Goal: Communication & Community: Ask a question

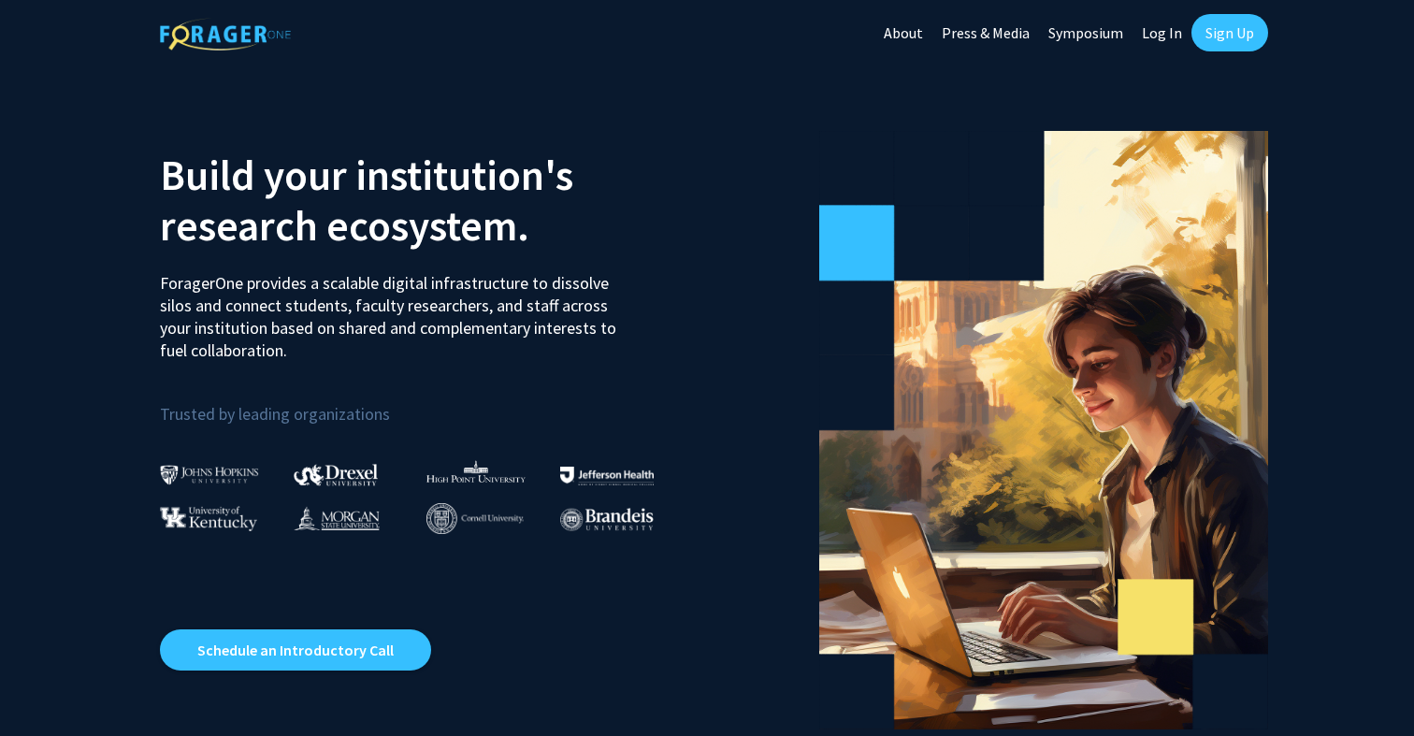
click at [1213, 37] on link "Sign Up" at bounding box center [1230, 32] width 77 height 37
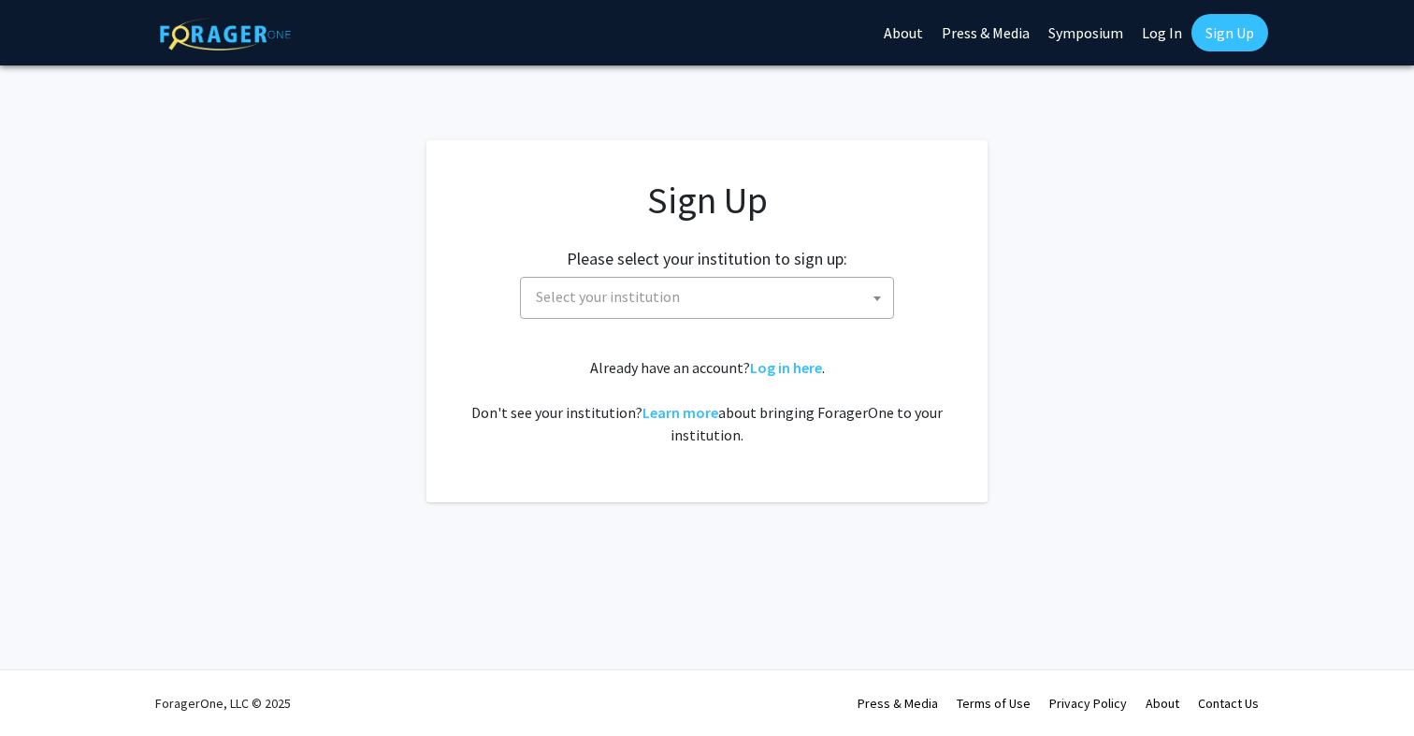
click at [821, 296] on span "Select your institution" at bounding box center [710, 297] width 365 height 38
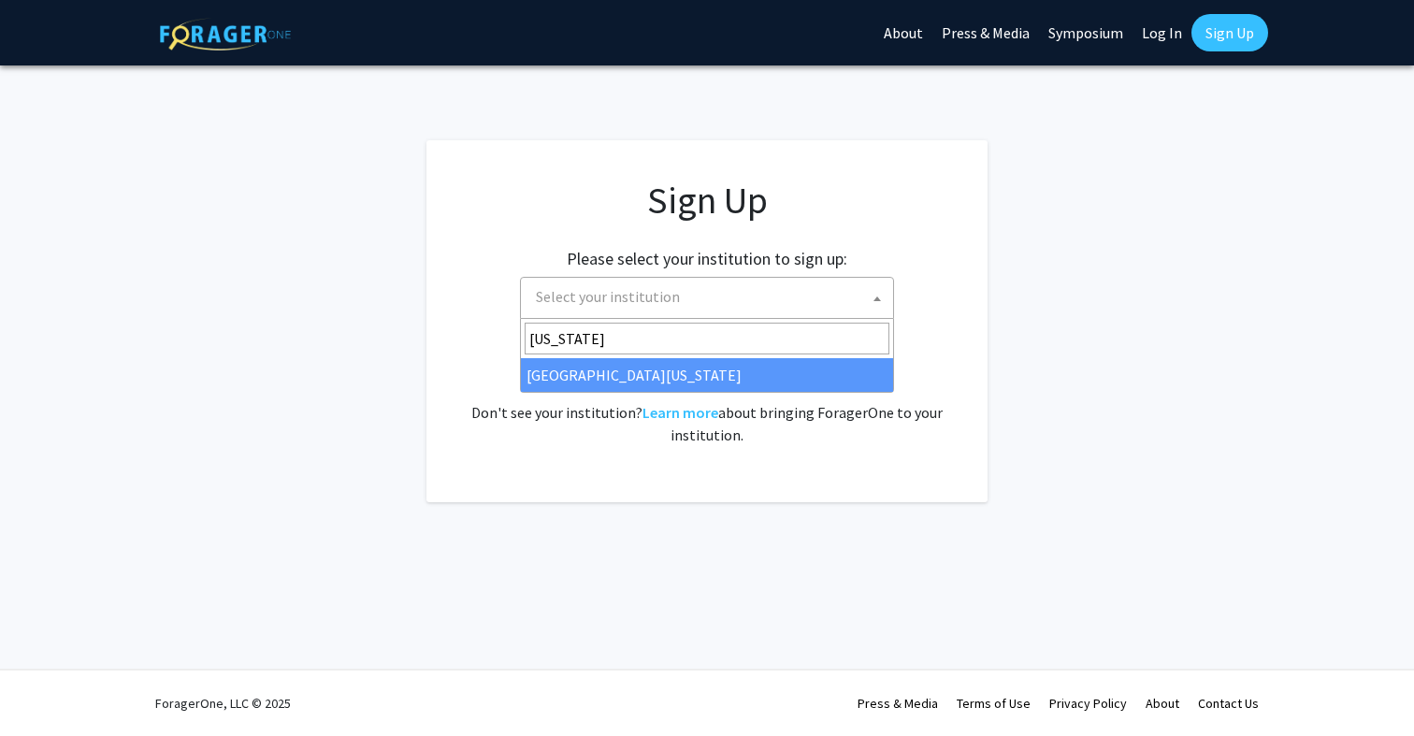
type input "[US_STATE]"
select select "33"
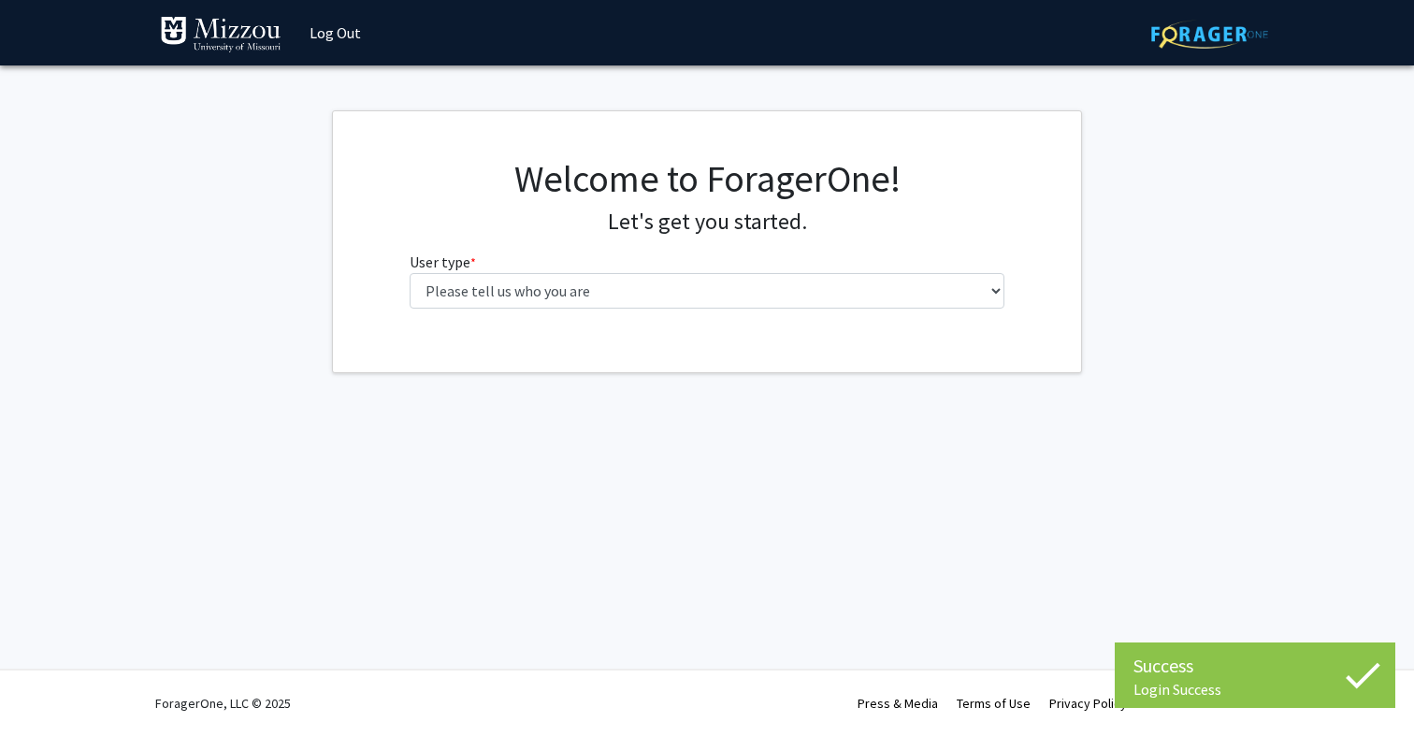
click at [756, 316] on div "Welcome to ForagerOne! Let's get you started. User type * required Please tell …" at bounding box center [708, 239] width 624 height 167
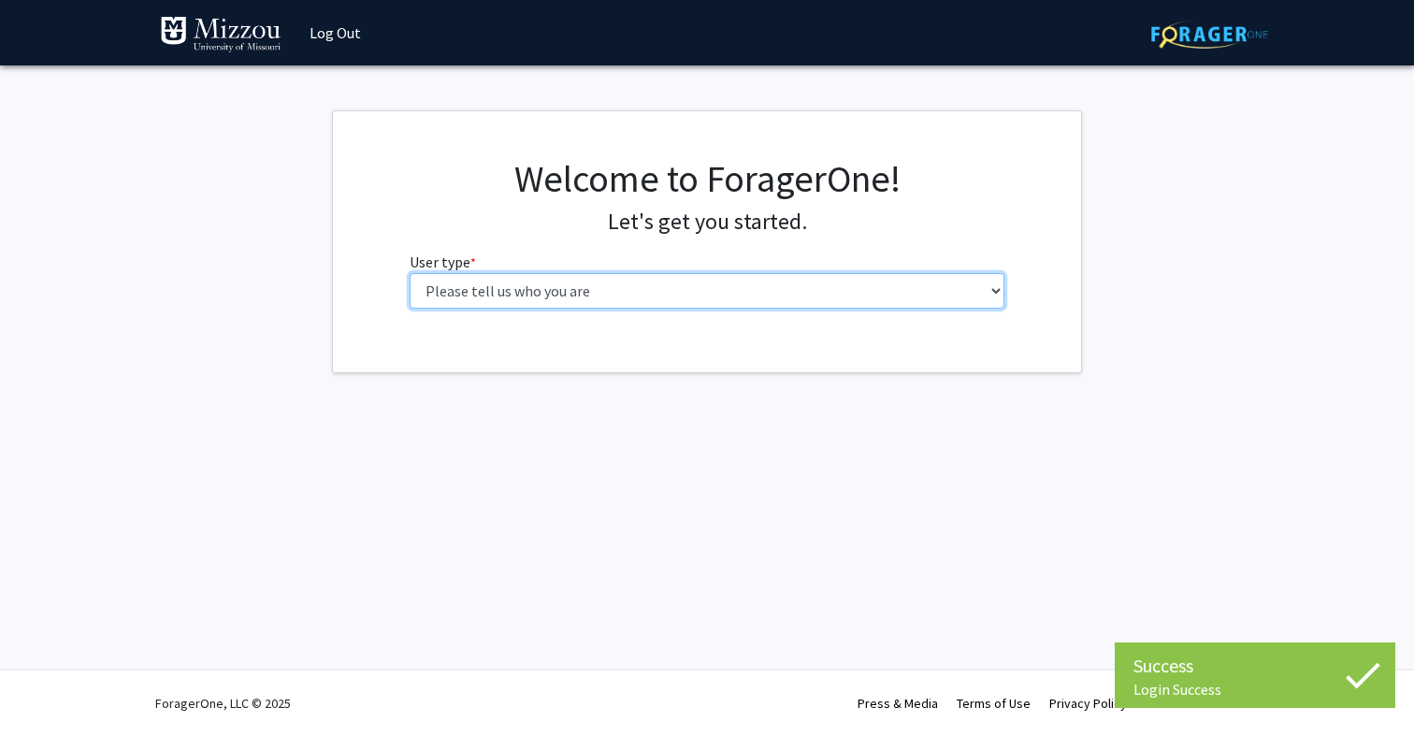
click at [755, 308] on select "Please tell us who you are Undergraduate Student Master's Student Doctoral Cand…" at bounding box center [708, 291] width 596 height 36
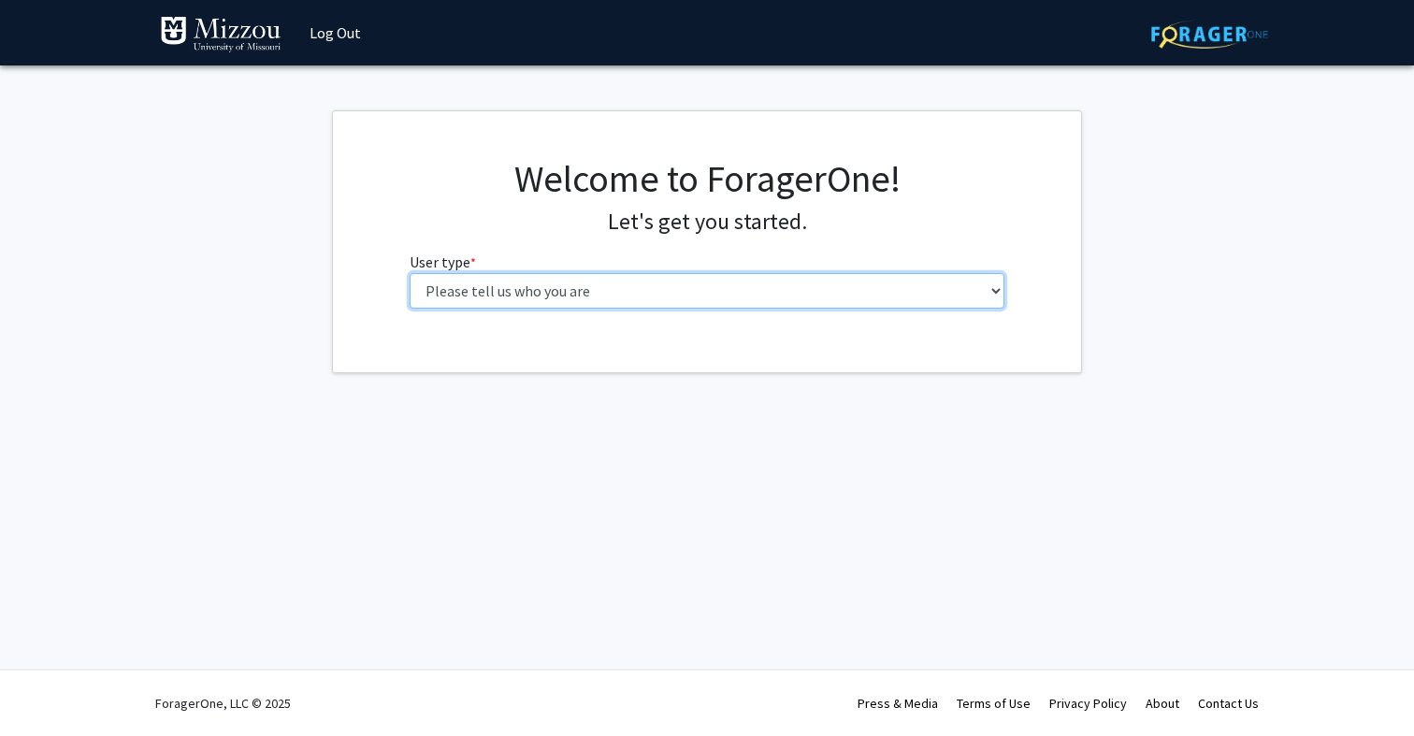
select select "1: undergrad"
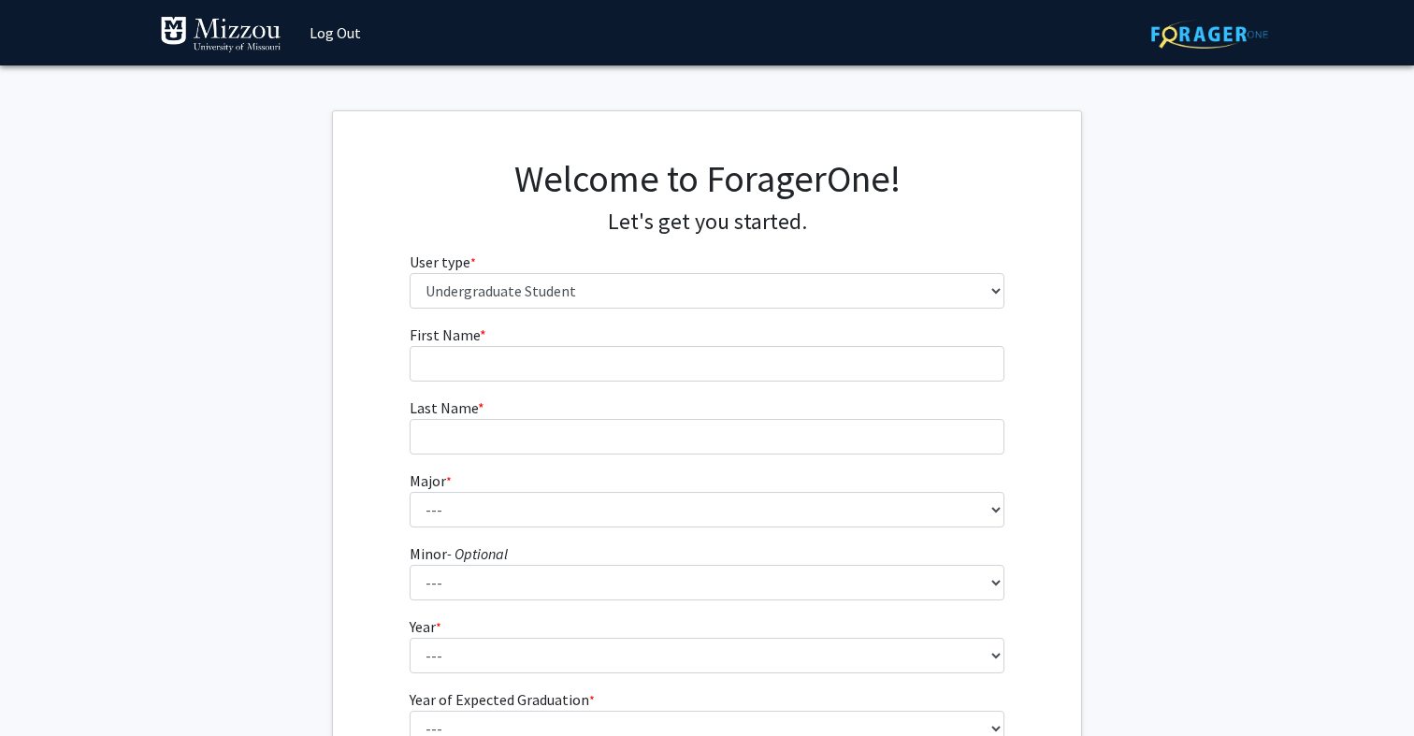
click at [917, 343] on fg-input "First Name * required" at bounding box center [708, 353] width 596 height 58
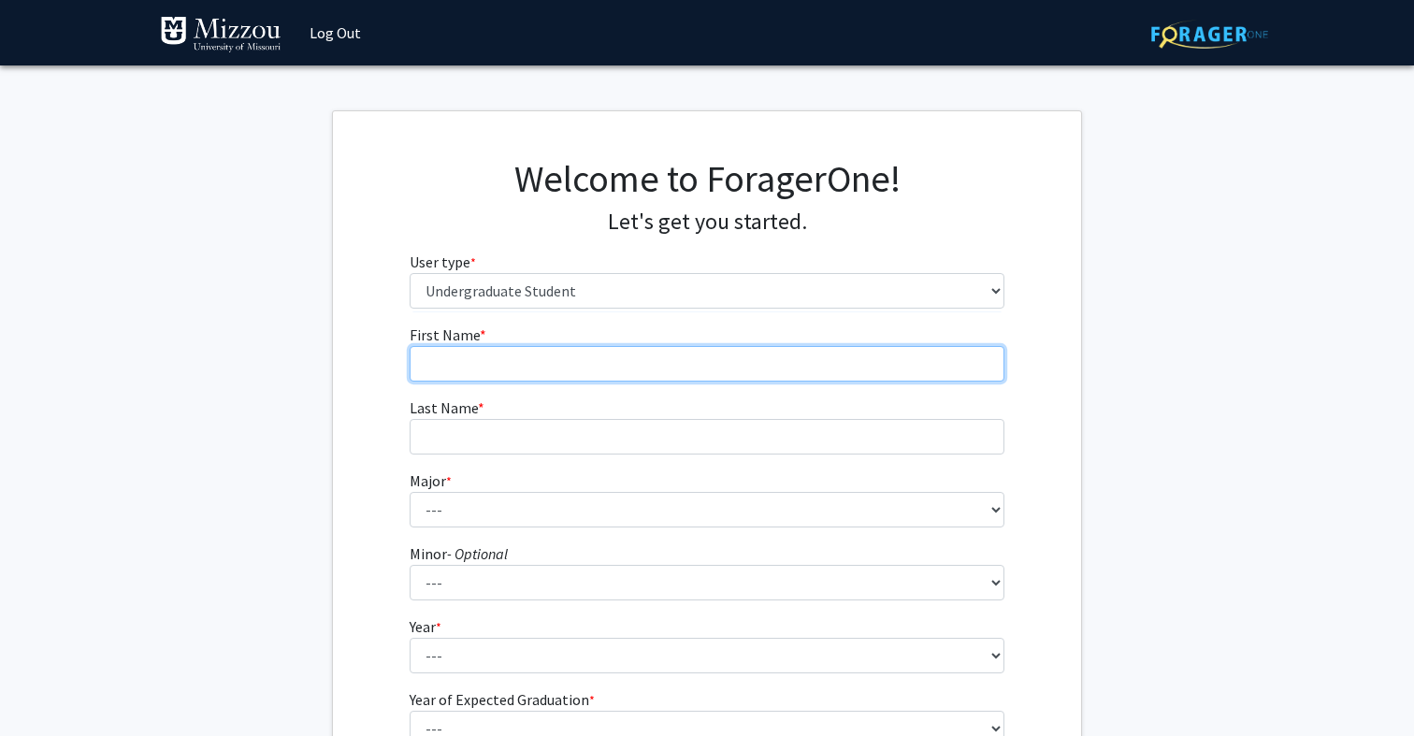
click at [917, 359] on input "First Name * required" at bounding box center [708, 364] width 596 height 36
type input "Victoria"
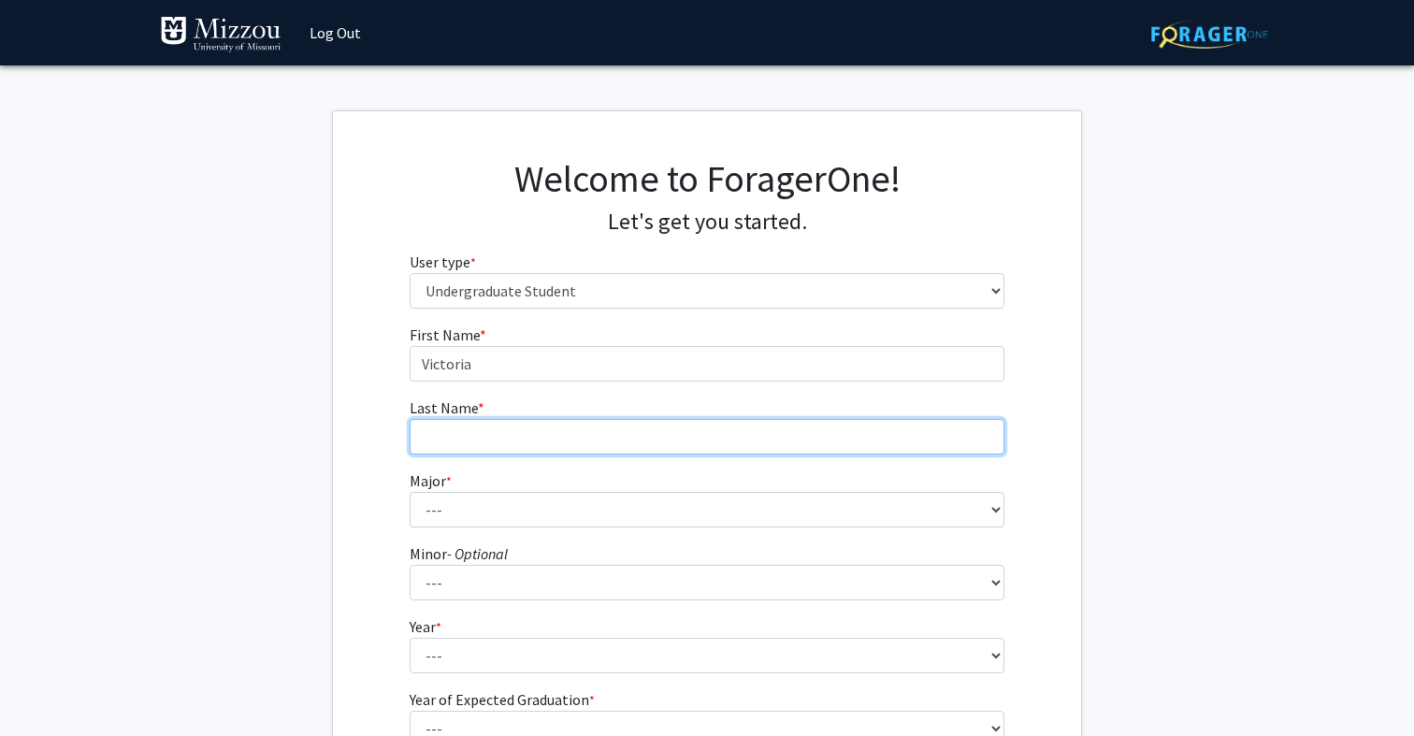
click at [745, 440] on input "Last Name * required" at bounding box center [708, 437] width 596 height 36
type input "Gruca"
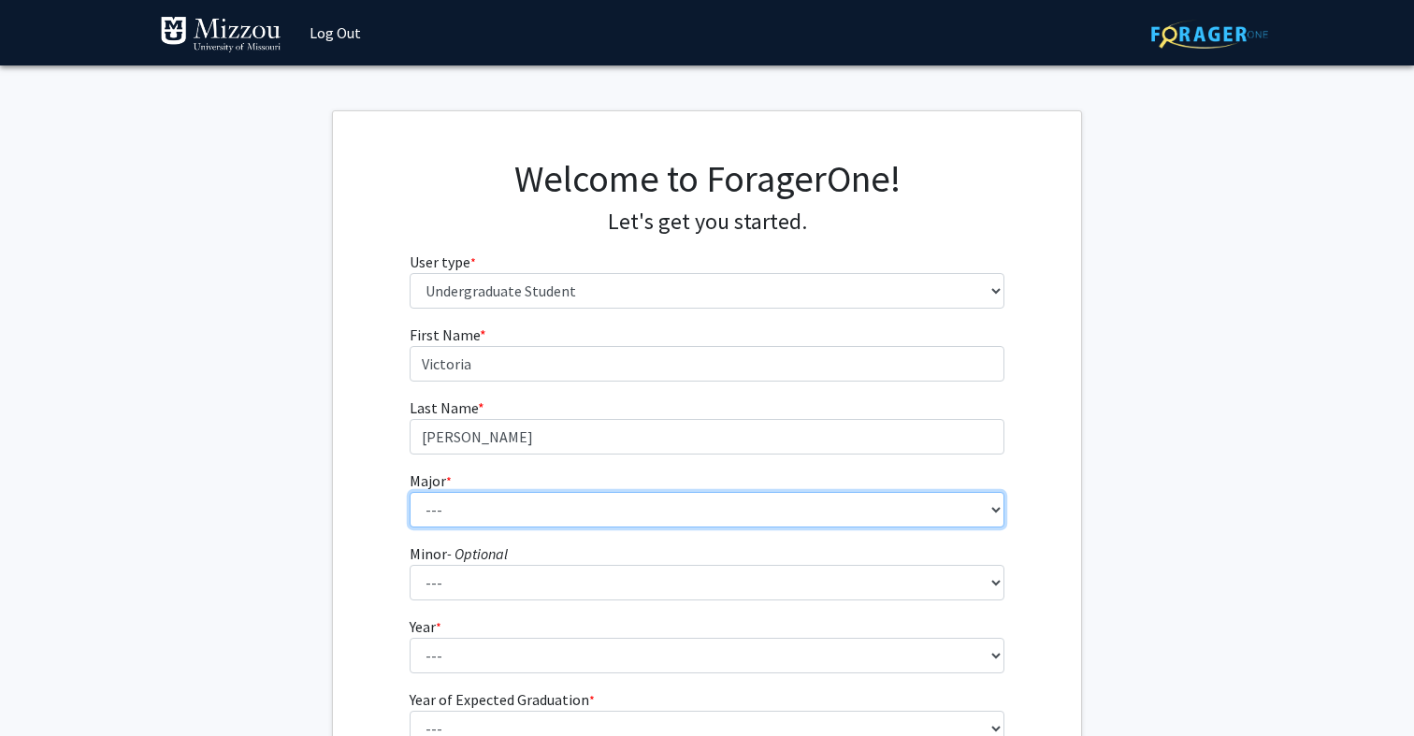
click at [812, 512] on select "--- Agribusiness Management Agricultural Education Agricultural Education: Comm…" at bounding box center [708, 510] width 596 height 36
select select "20: 2508"
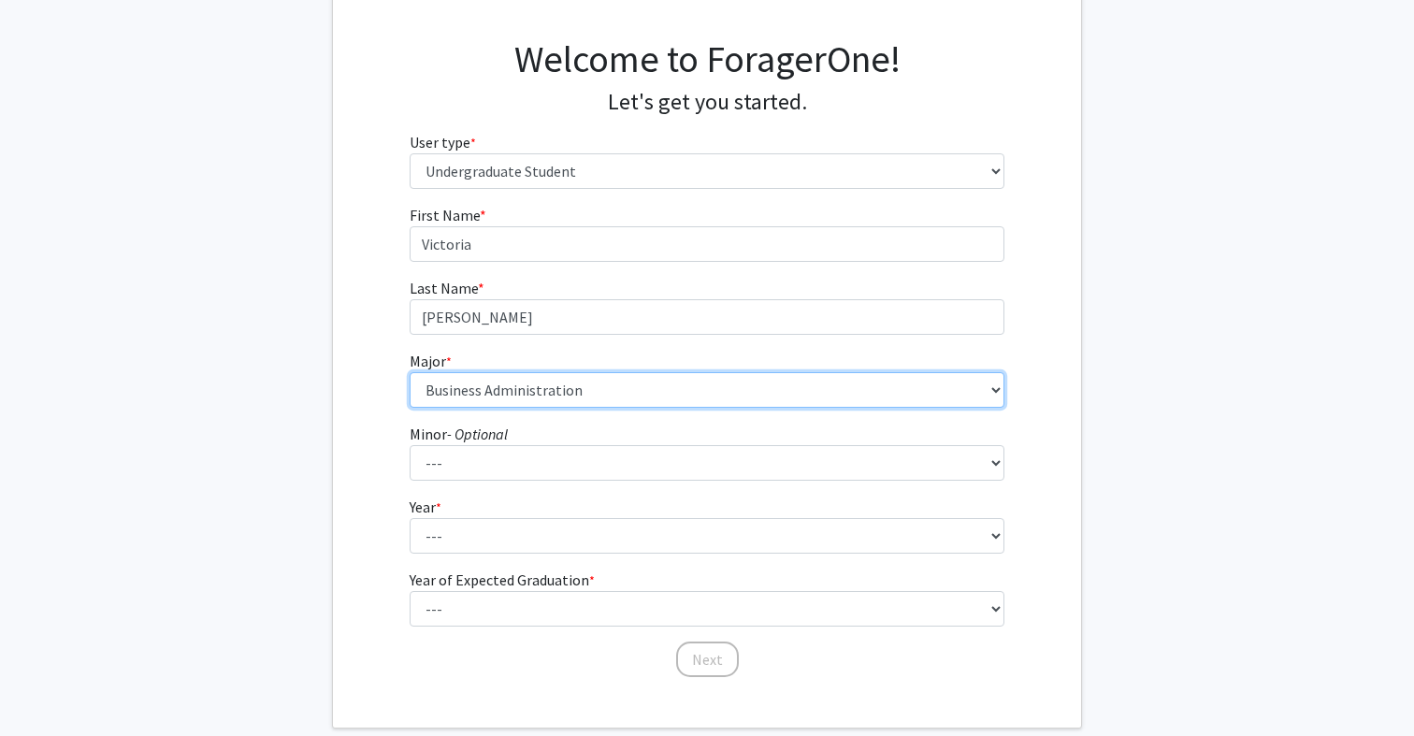
scroll to position [128, 0]
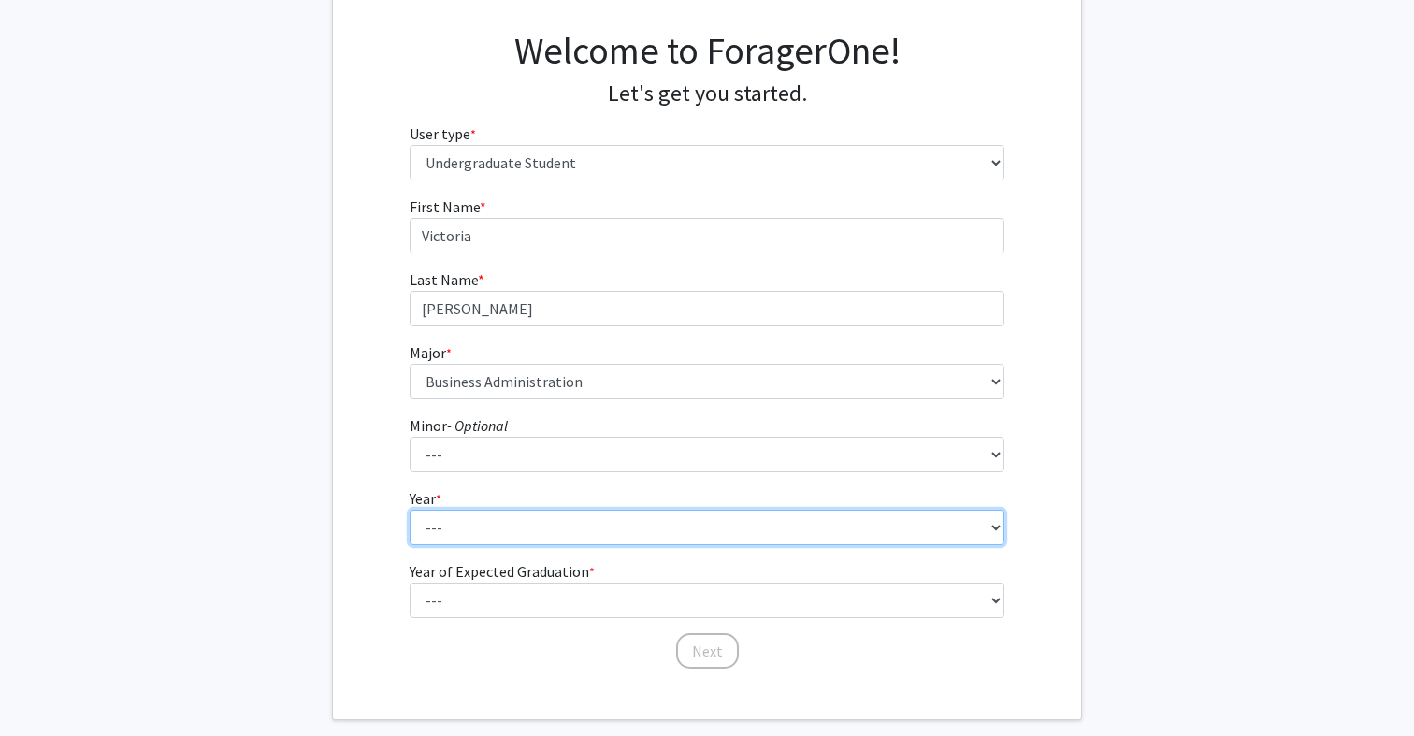
click at [498, 517] on select "--- First-year Sophomore Junior Senior Postbaccalaureate Certificate" at bounding box center [708, 528] width 596 height 36
select select "4: senior"
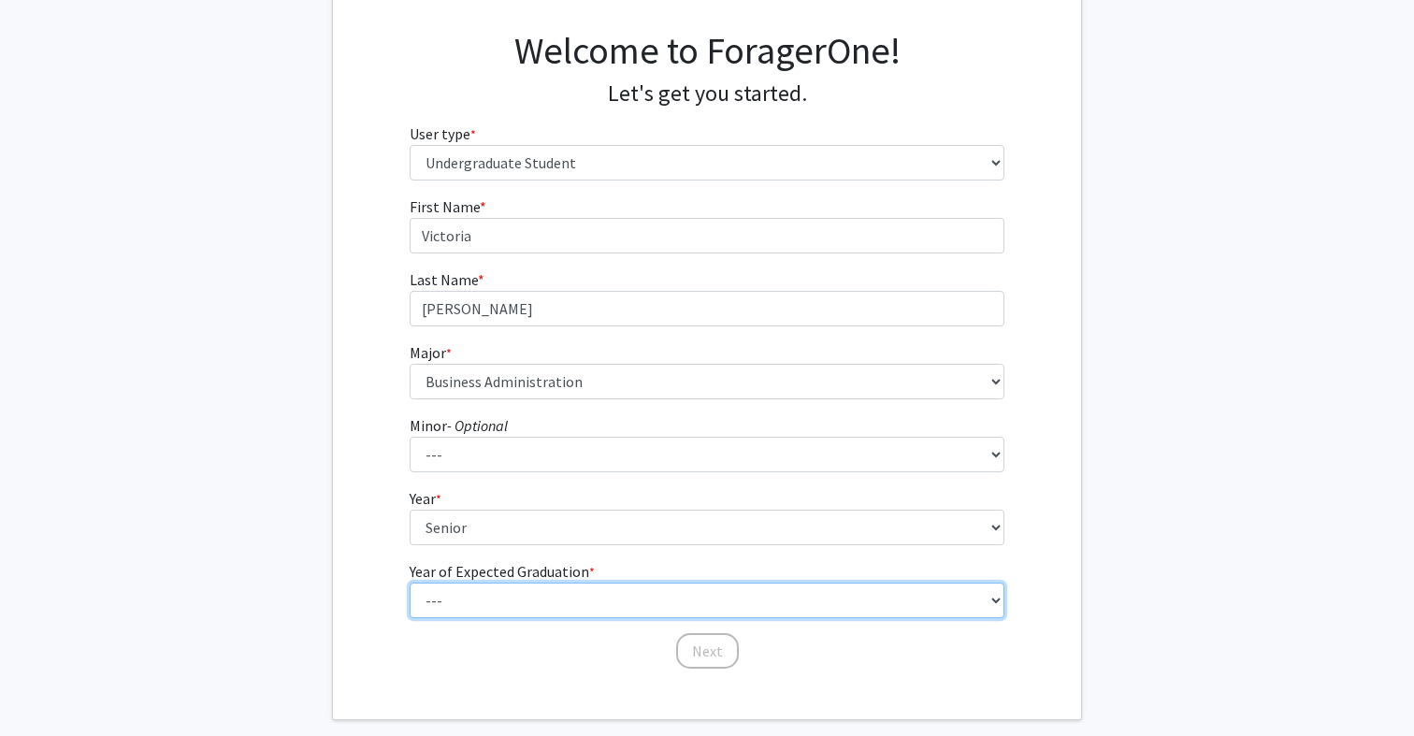
click at [487, 607] on select "--- 2025 2026 2027 2028 2029 2030 2031 2032 2033 2034" at bounding box center [708, 601] width 596 height 36
select select "2: 2026"
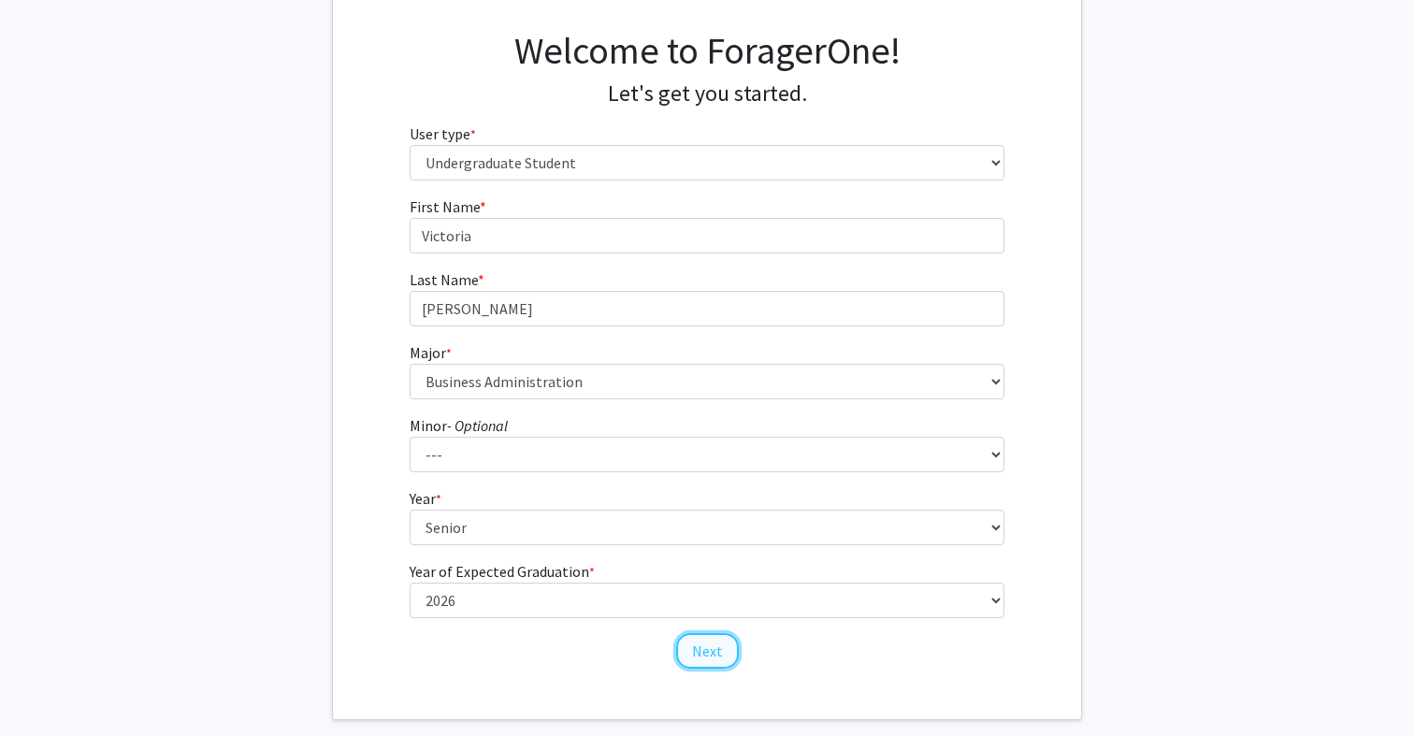
click at [720, 654] on button "Next" at bounding box center [707, 651] width 63 height 36
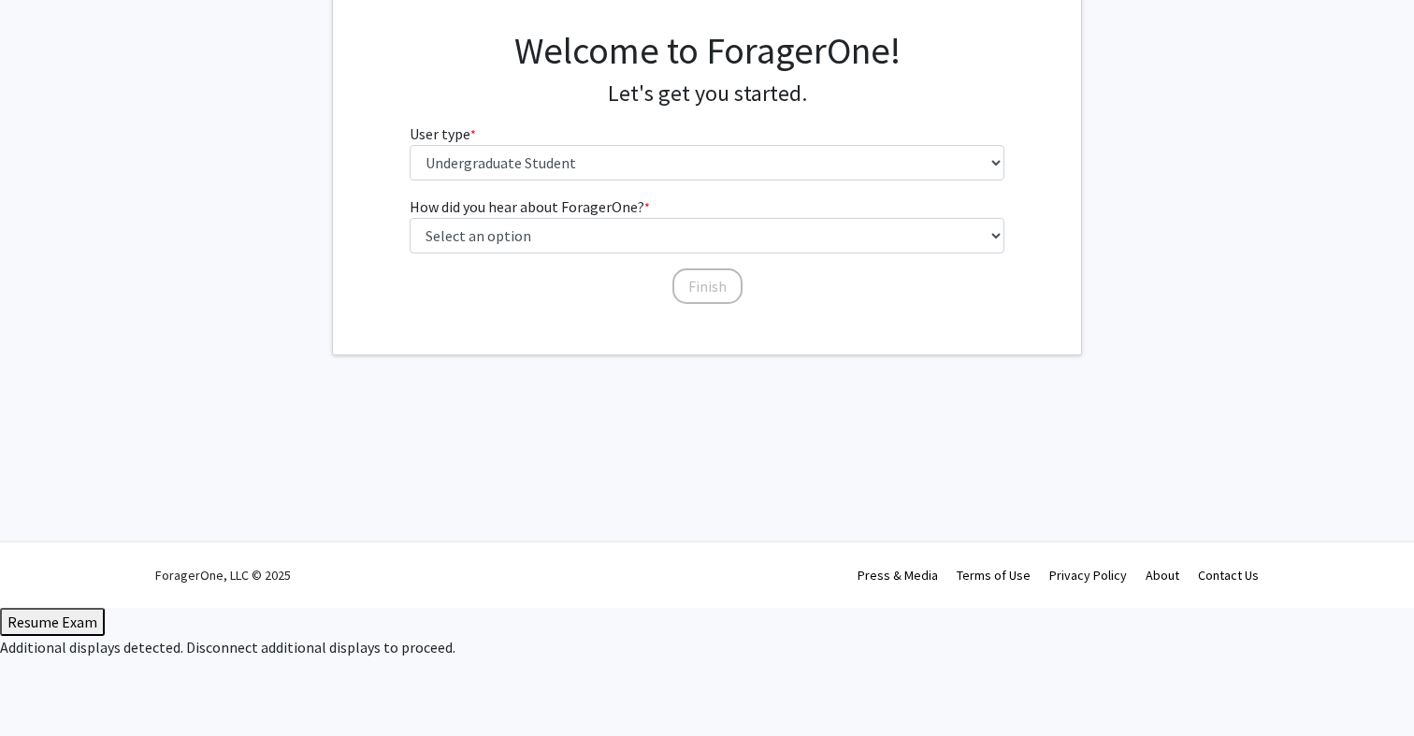
scroll to position [0, 0]
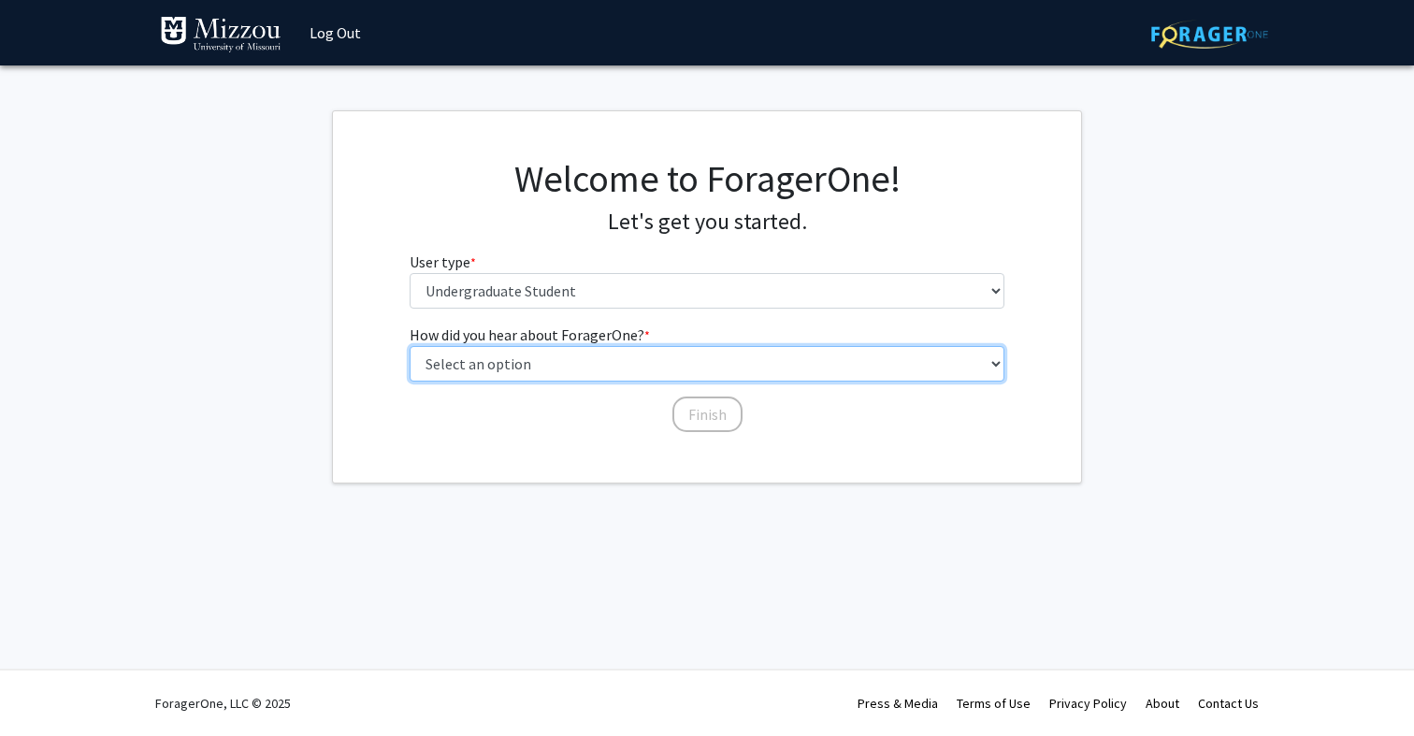
click at [661, 366] on select "Select an option Peer/student recommendation Faculty/staff recommendation Unive…" at bounding box center [708, 364] width 596 height 36
select select "2: faculty_recommendation"
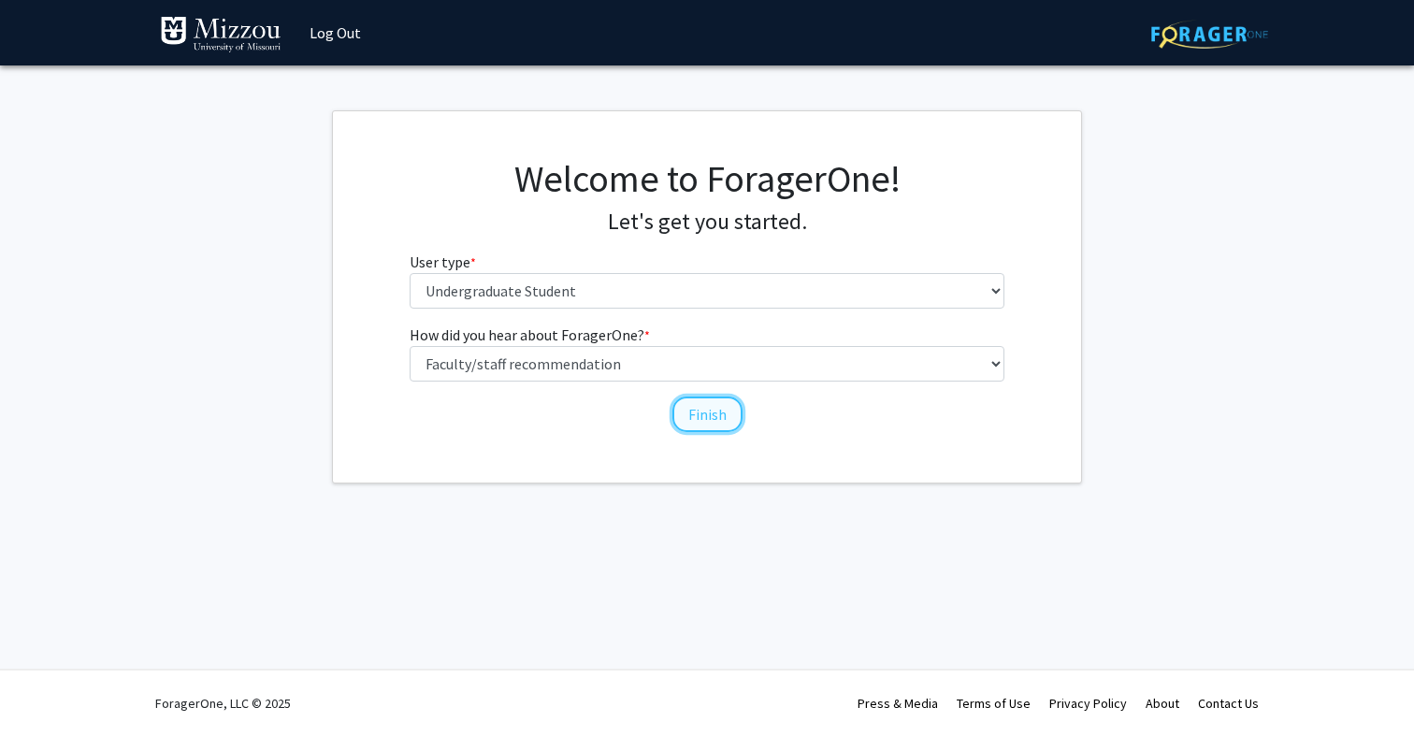
click at [692, 413] on button "Finish" at bounding box center [708, 415] width 70 height 36
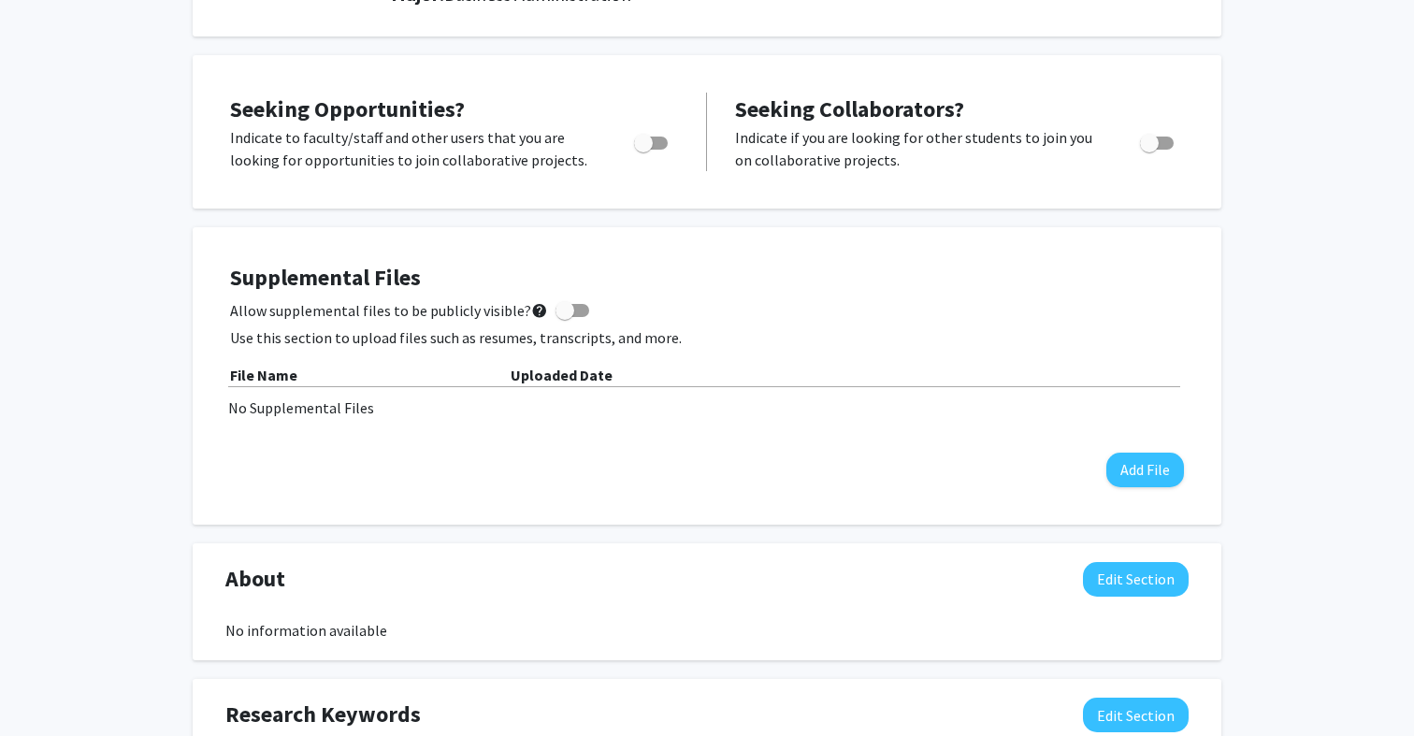
scroll to position [220, 0]
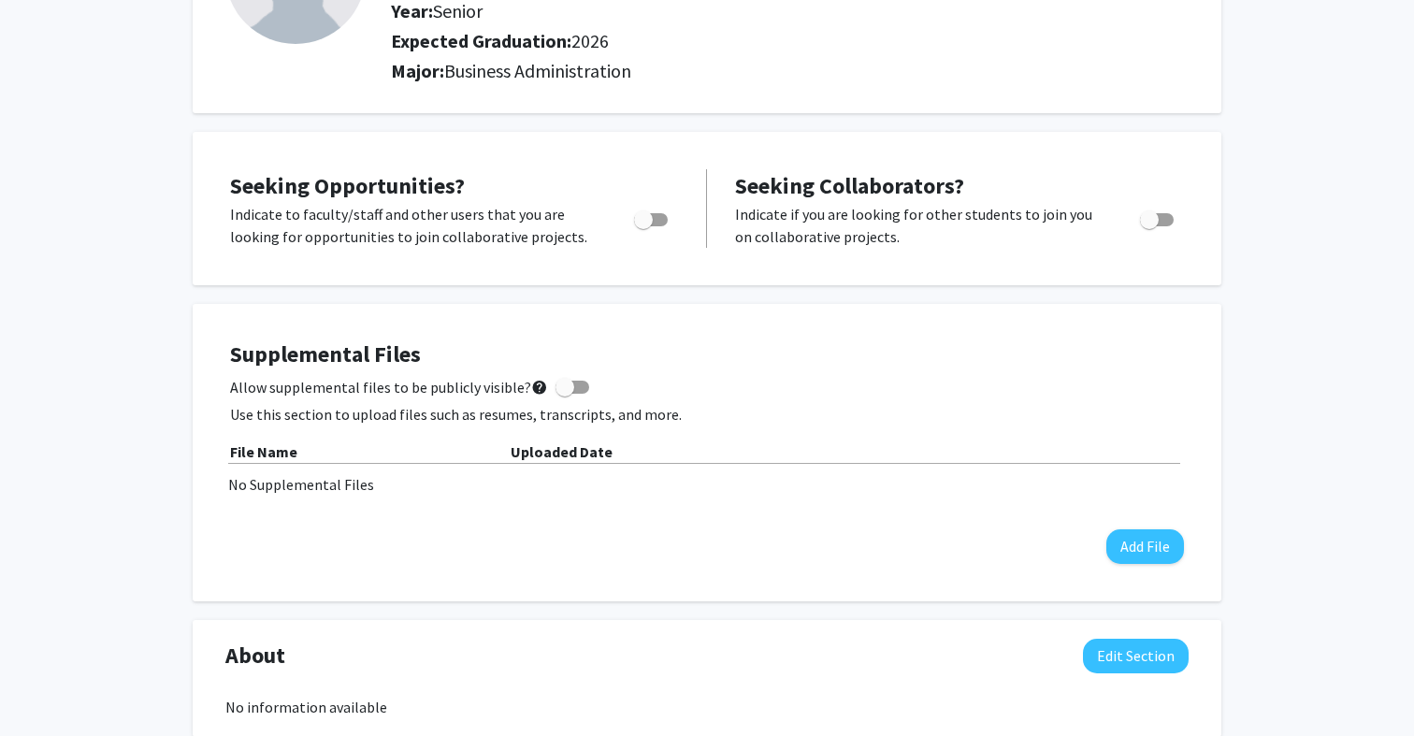
click at [641, 219] on span "Toggle" at bounding box center [643, 219] width 19 height 19
click at [643, 226] on input "Are you actively seeking opportunities?" at bounding box center [643, 226] width 1 height 1
click at [651, 227] on span "Toggle" at bounding box center [658, 219] width 19 height 19
click at [644, 227] on input "Are you actively seeking opportunities?" at bounding box center [643, 226] width 1 height 1
checkbox input "false"
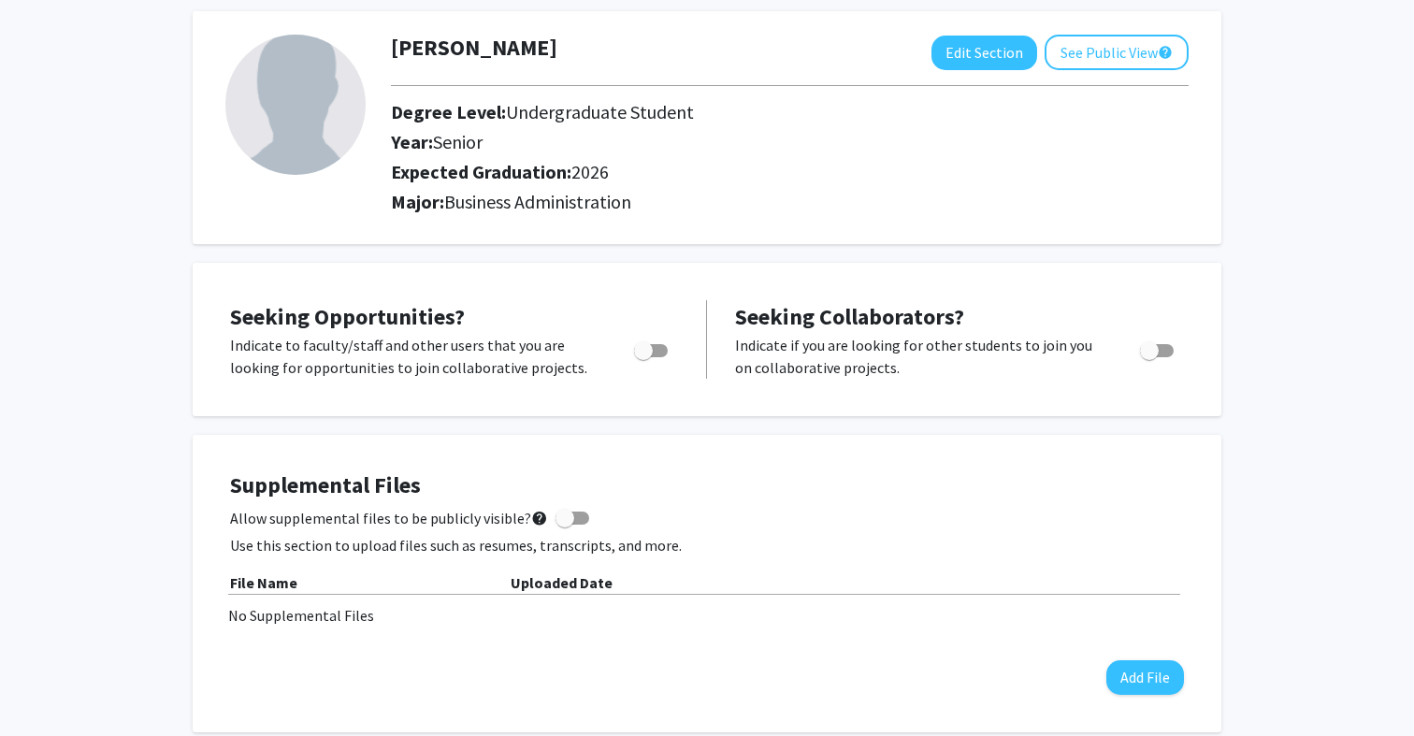
scroll to position [0, 0]
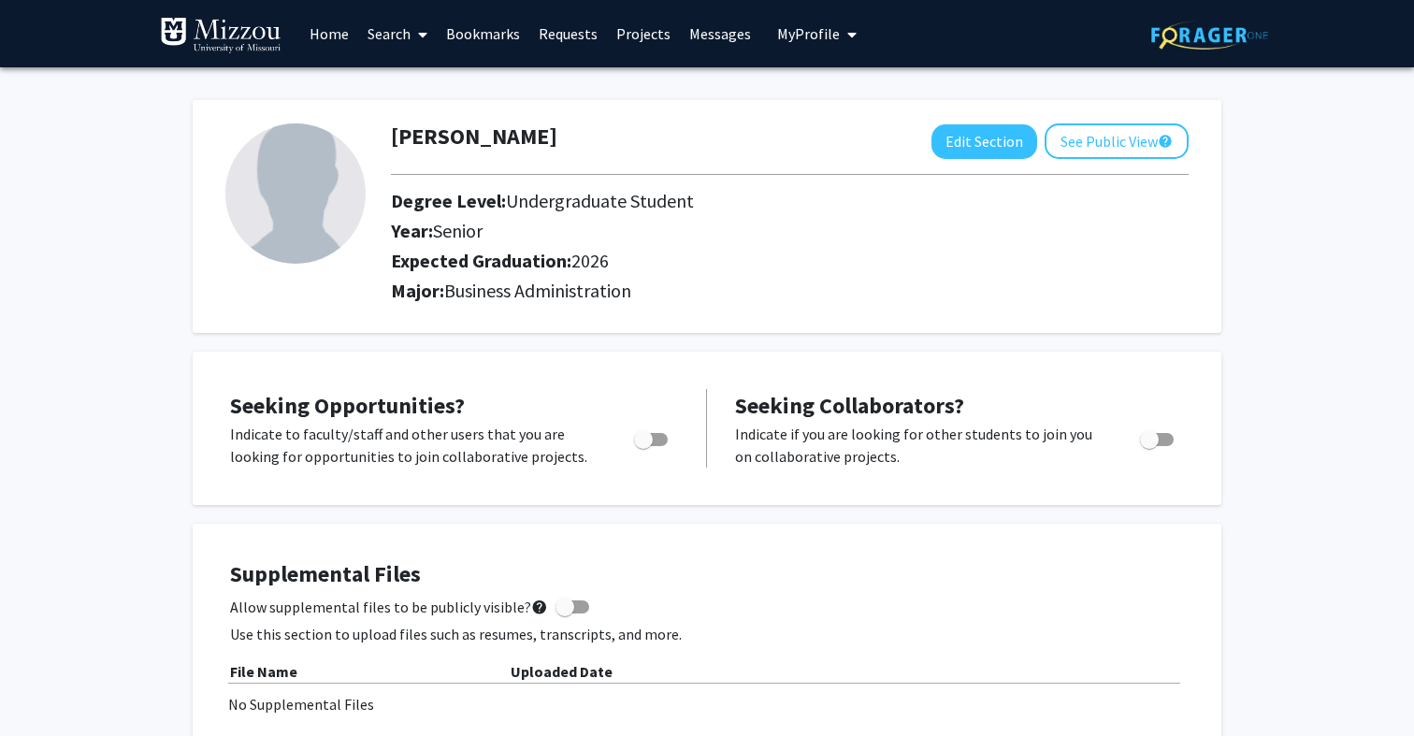
click at [393, 47] on link "Search" at bounding box center [397, 33] width 79 height 65
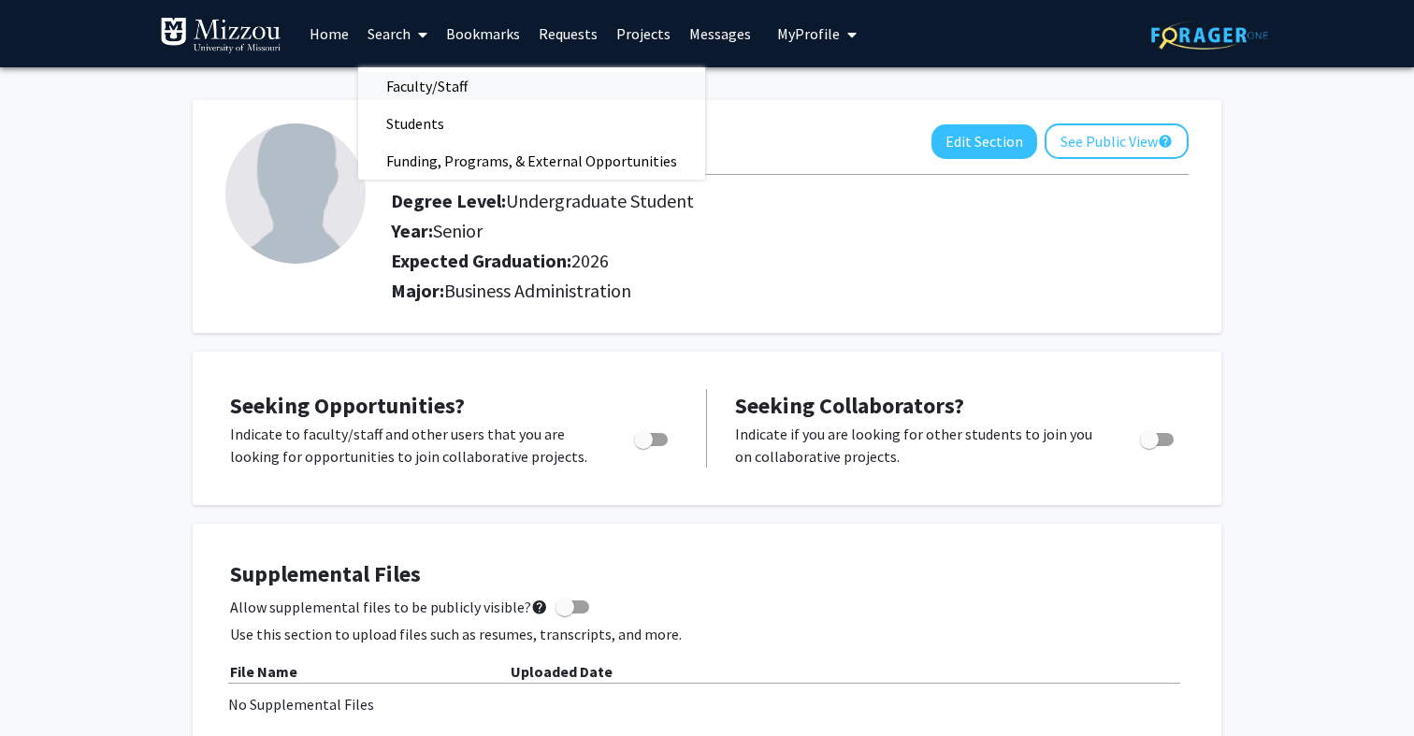
click at [401, 75] on span "Faculty/Staff" at bounding box center [426, 85] width 137 height 37
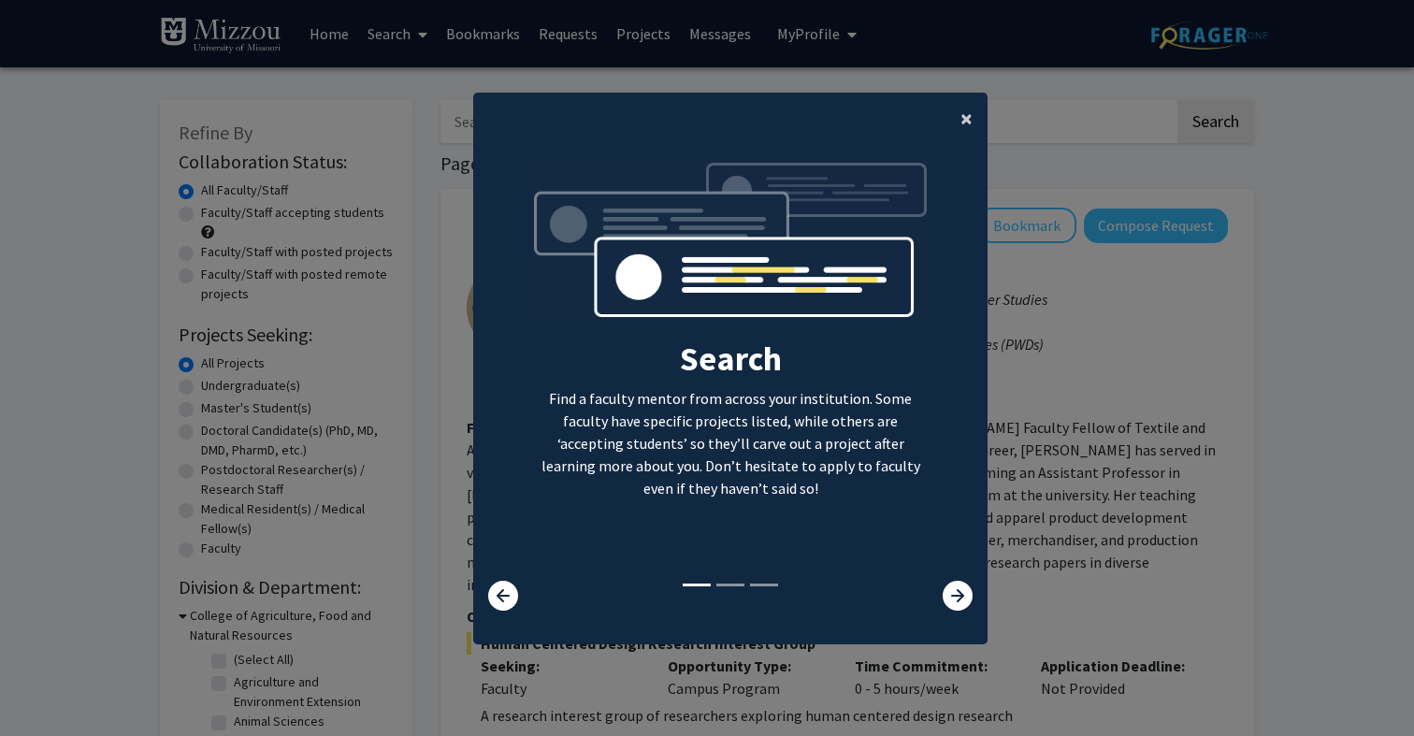
click at [966, 105] on span "×" at bounding box center [967, 118] width 12 height 29
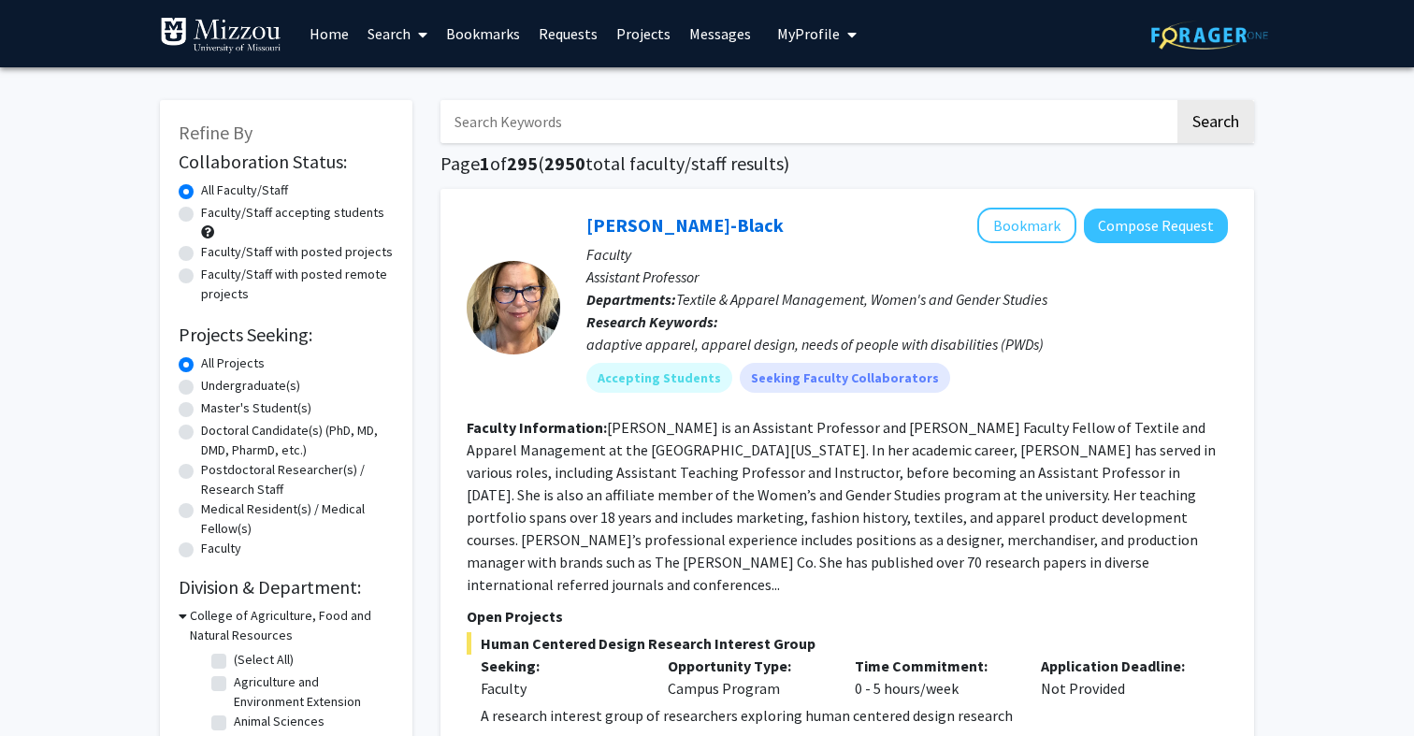
click at [876, 113] on input "Search Keywords" at bounding box center [808, 121] width 734 height 43
type input "kalton"
click at [1231, 123] on button "Search" at bounding box center [1216, 121] width 77 height 43
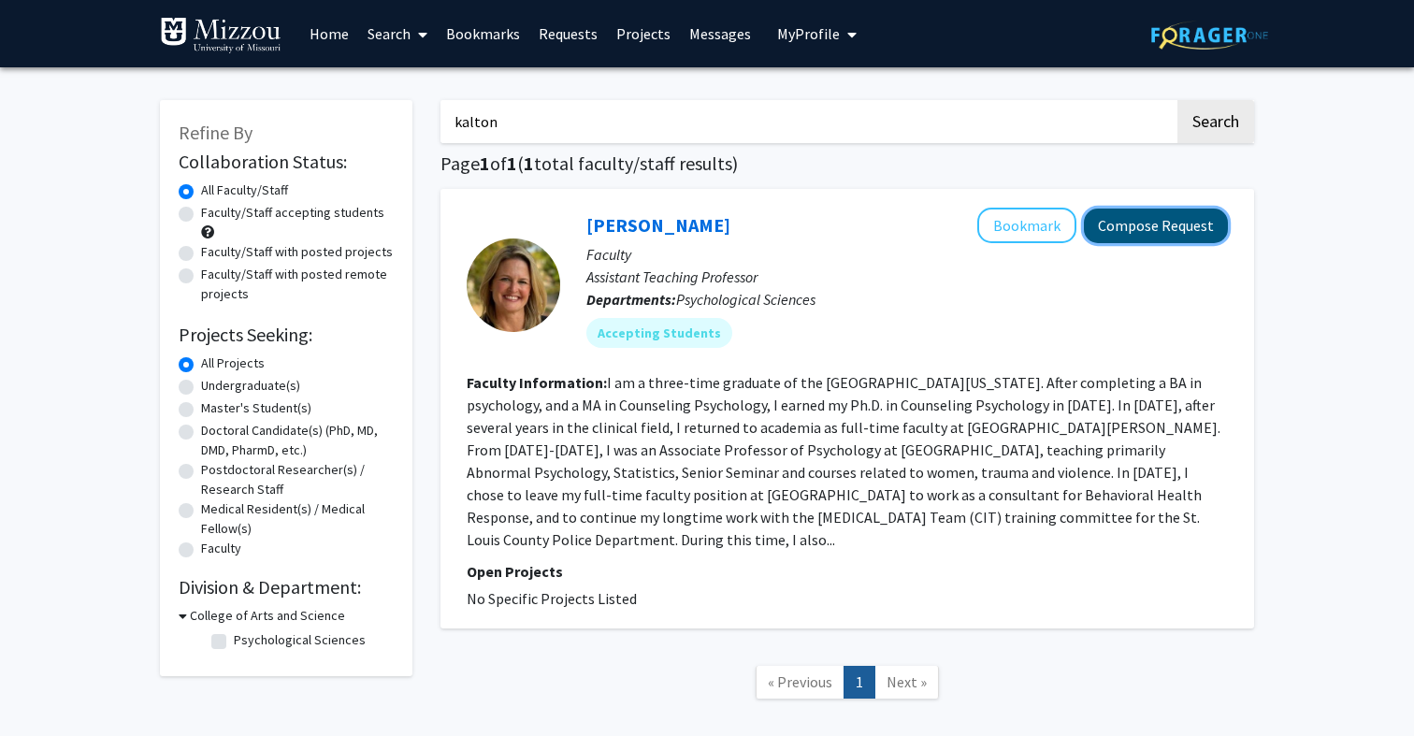
click at [1129, 224] on button "Compose Request" at bounding box center [1156, 226] width 144 height 35
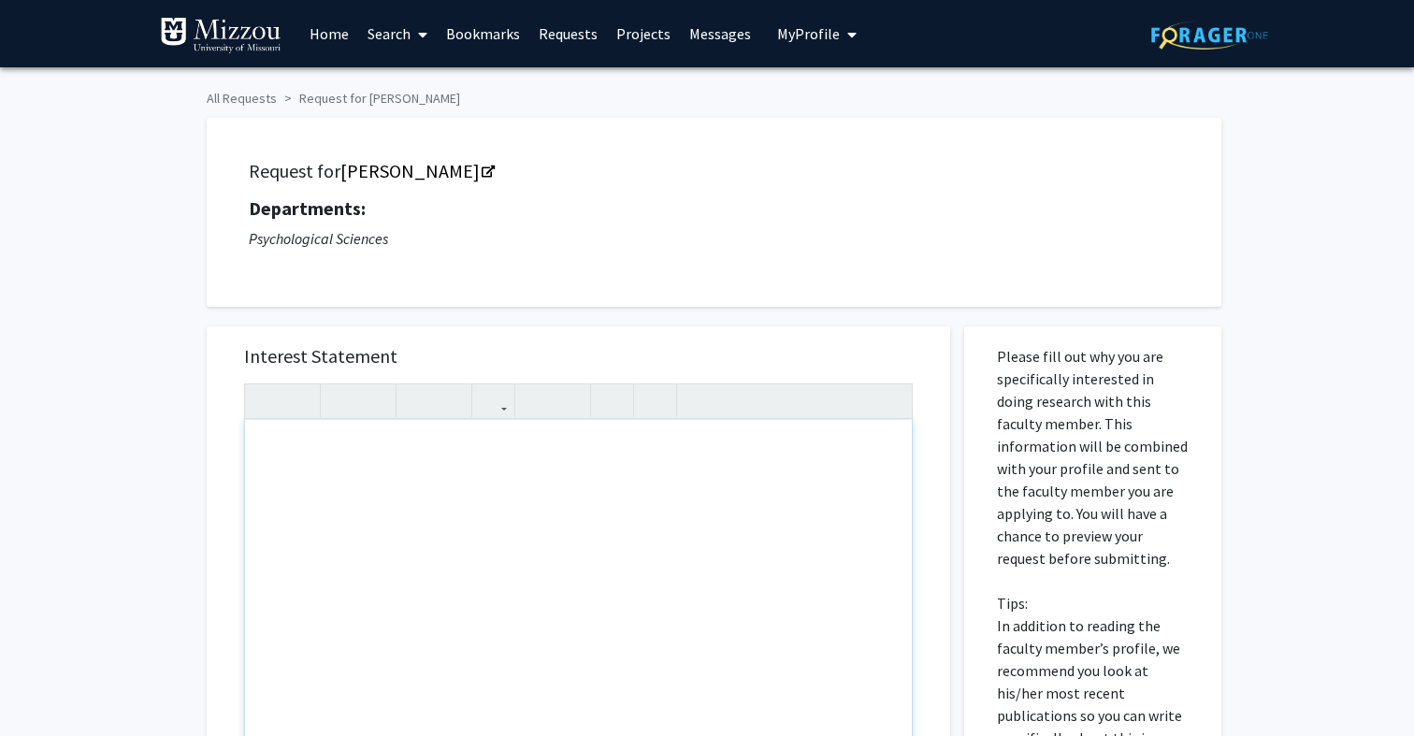
click at [410, 464] on div "Note to users with screen readers: Please press Alt+0 or Option+0 to deactivate…" at bounding box center [578, 634] width 667 height 428
type textarea "Hi! I am a student in your Psych 1030 class!"
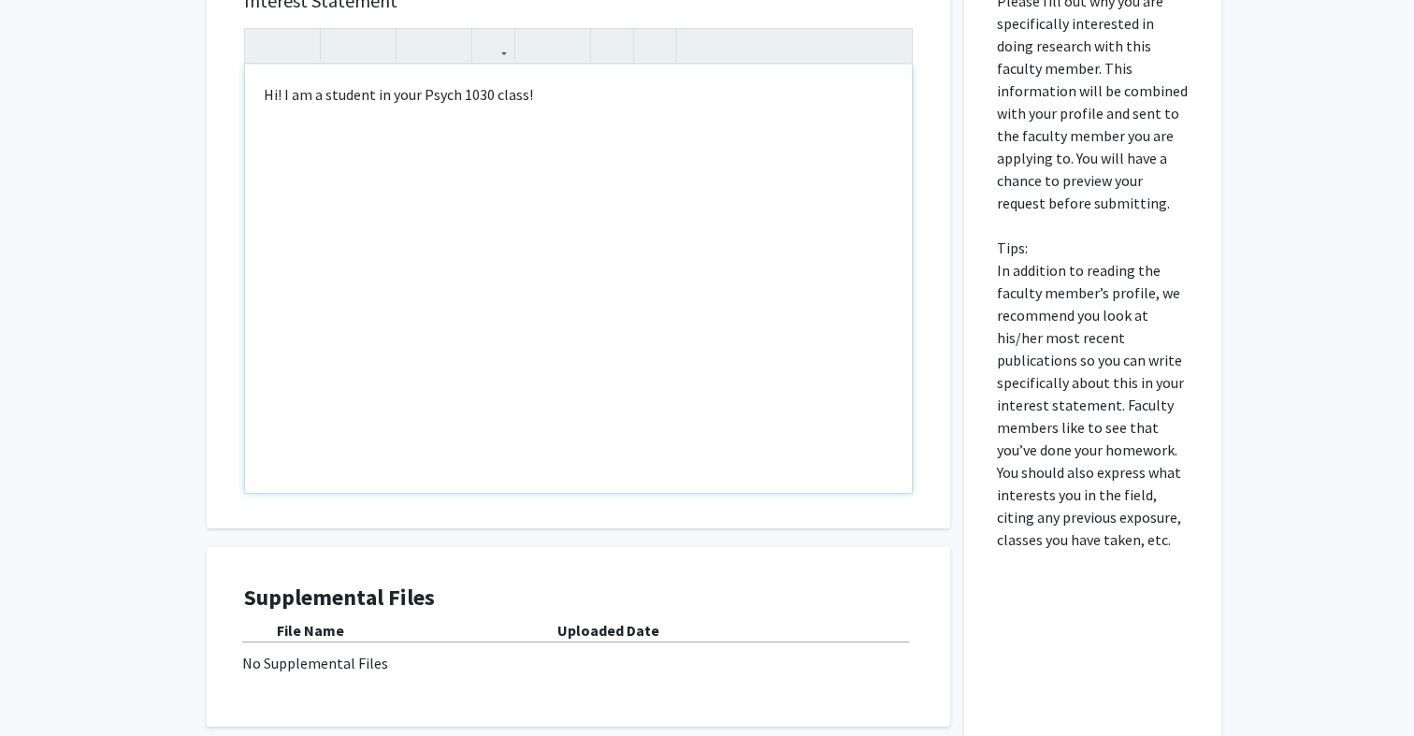
scroll to position [515, 0]
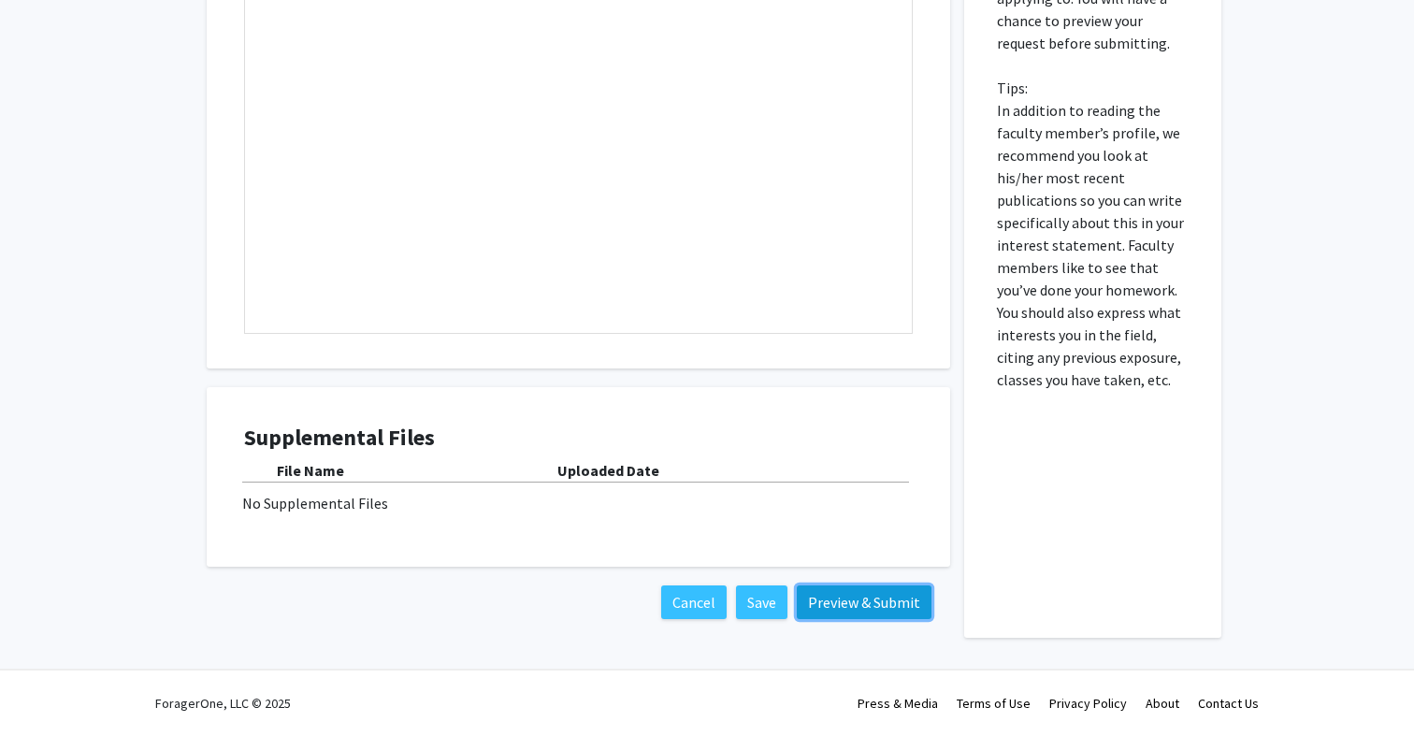
click at [836, 605] on button "Preview & Submit" at bounding box center [864, 603] width 135 height 34
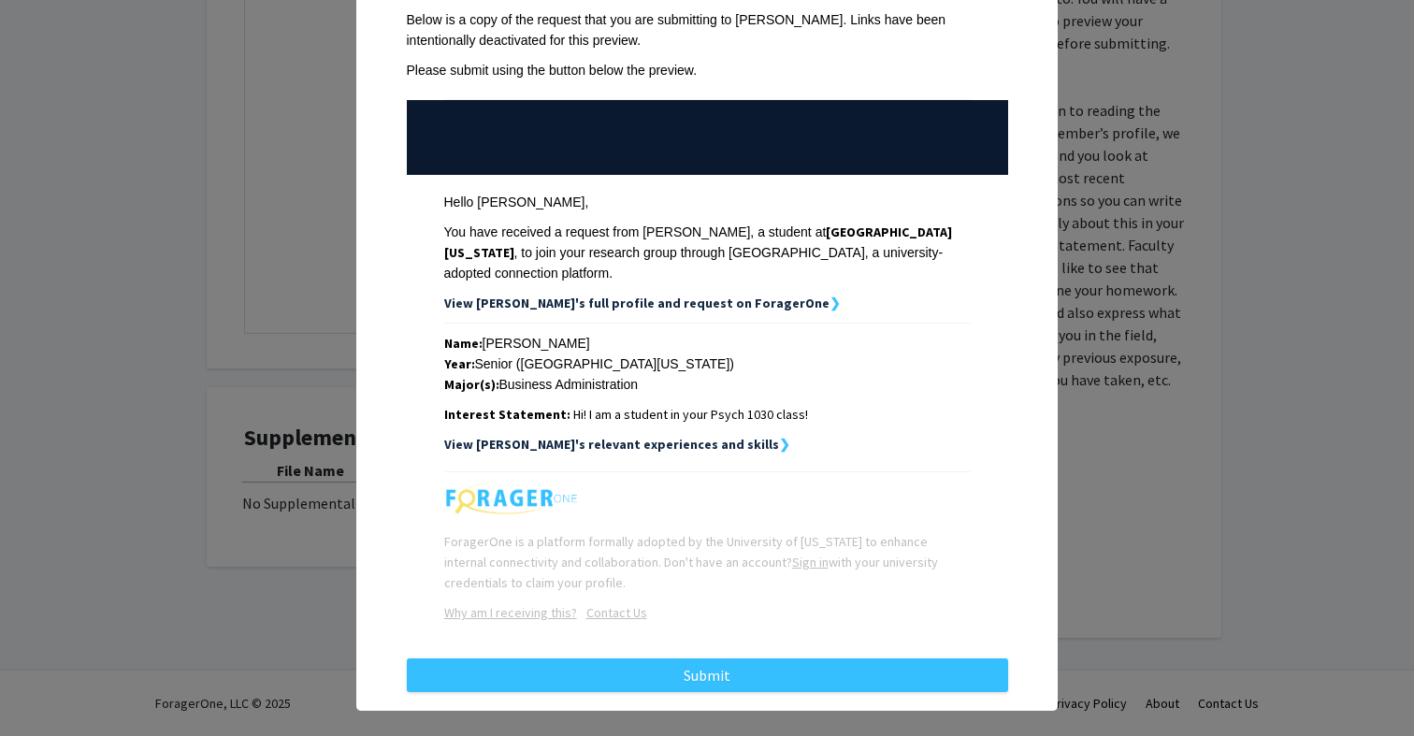
scroll to position [111, 0]
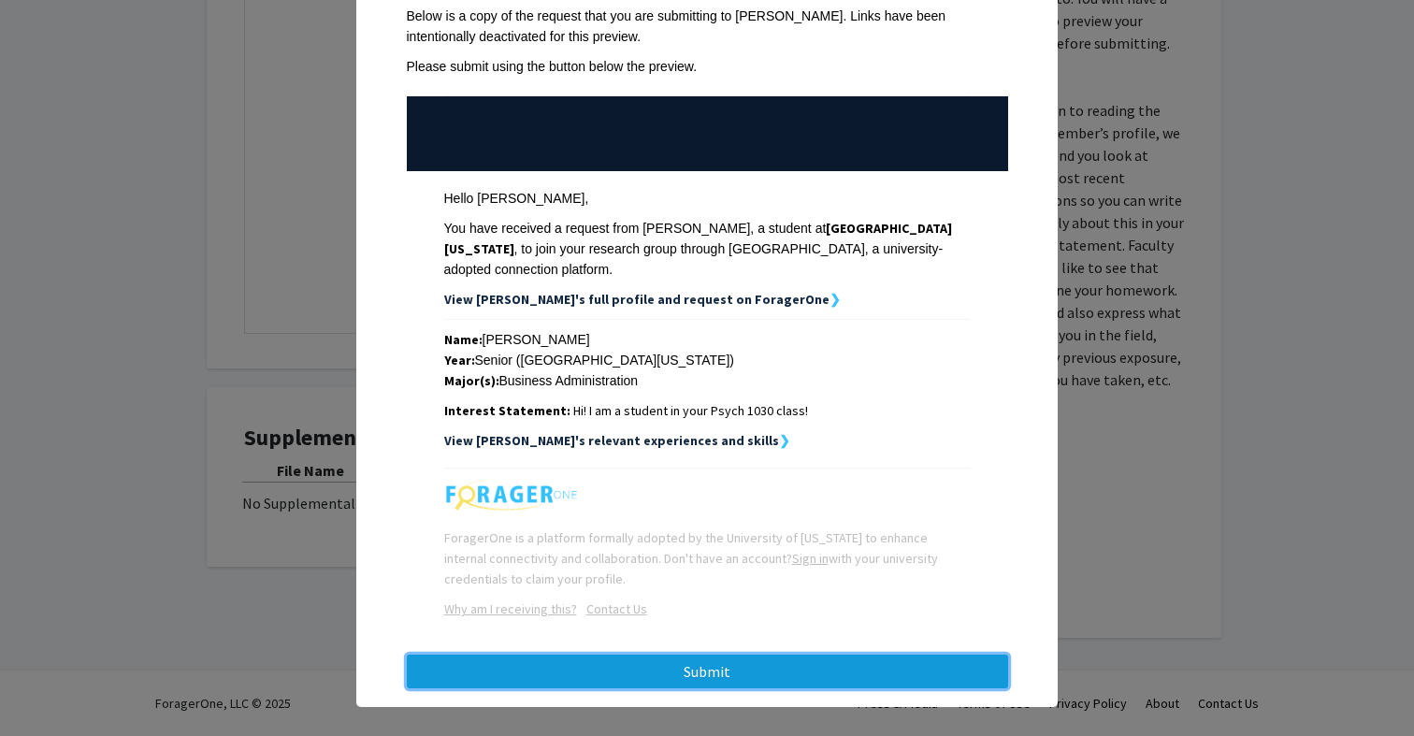
click at [824, 669] on button "Submit" at bounding box center [707, 672] width 601 height 34
